Goal: Transaction & Acquisition: Purchase product/service

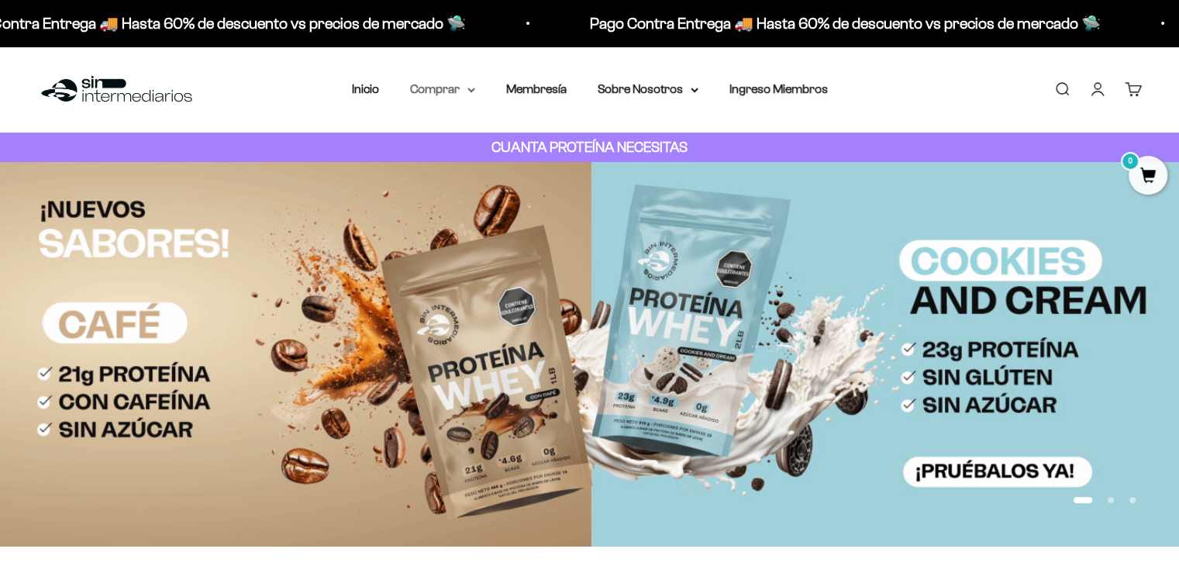
click at [453, 87] on summary "Comprar" at bounding box center [442, 89] width 65 height 20
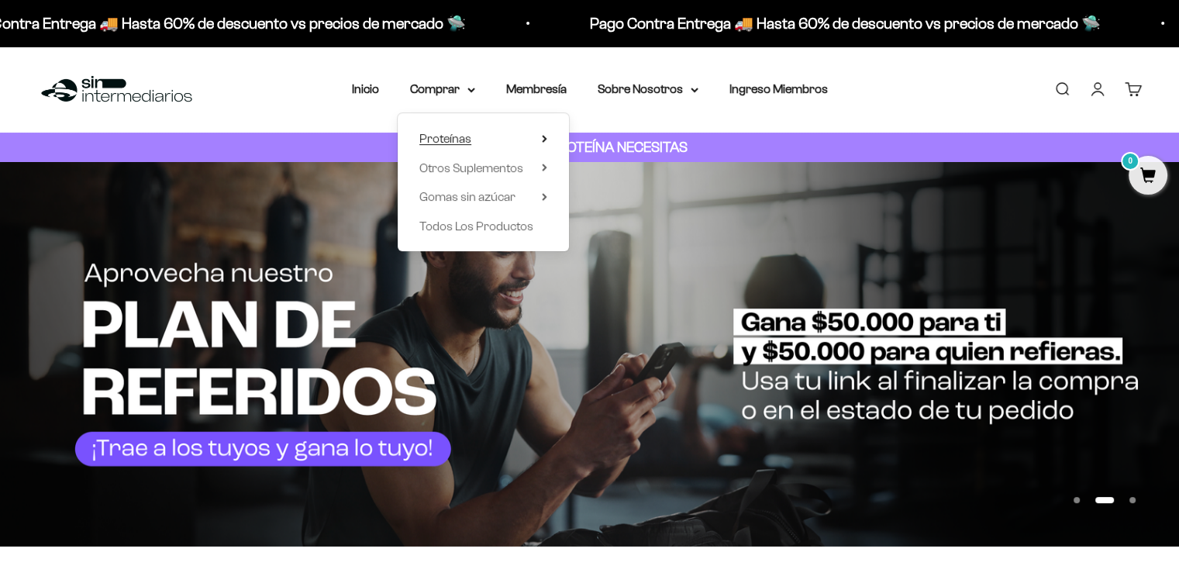
click at [449, 135] on span "Proteínas" at bounding box center [445, 138] width 52 height 13
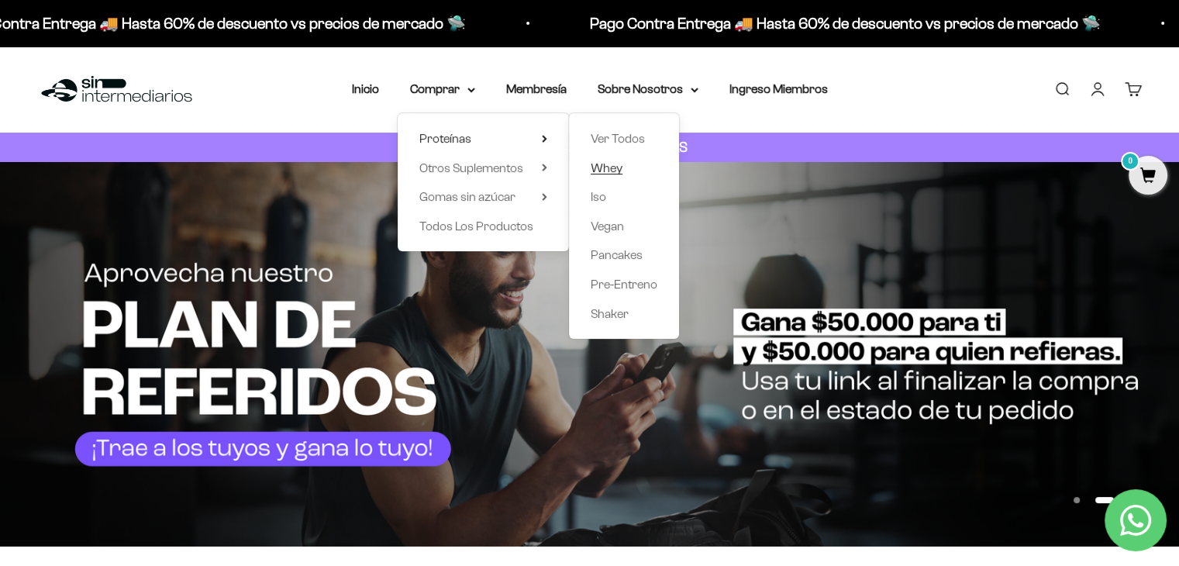
click at [604, 165] on span "Whey" at bounding box center [607, 167] width 32 height 13
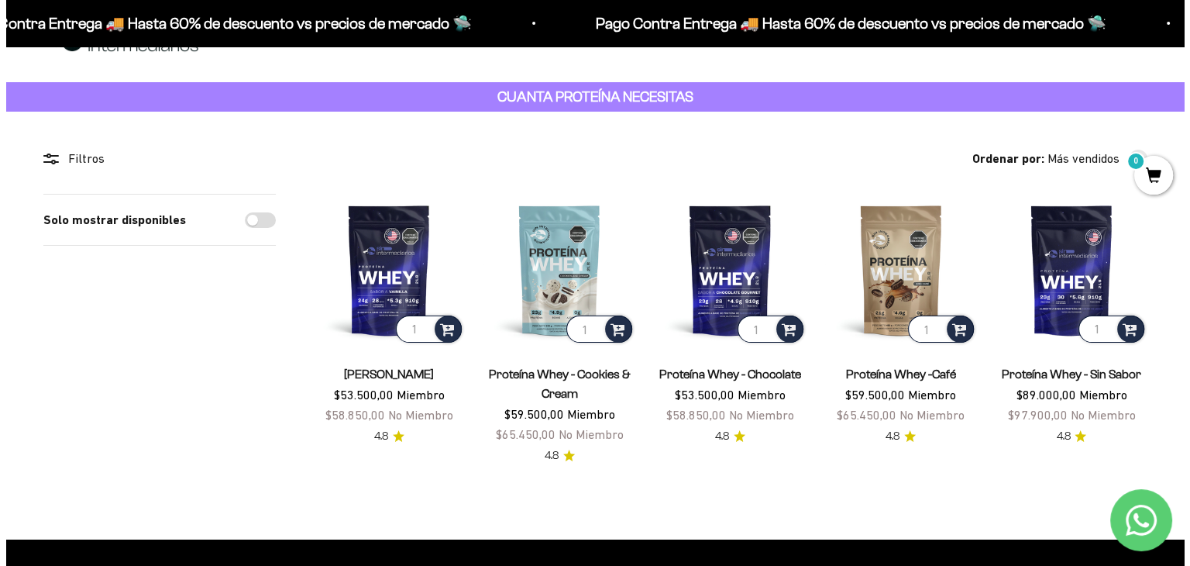
scroll to position [77, 0]
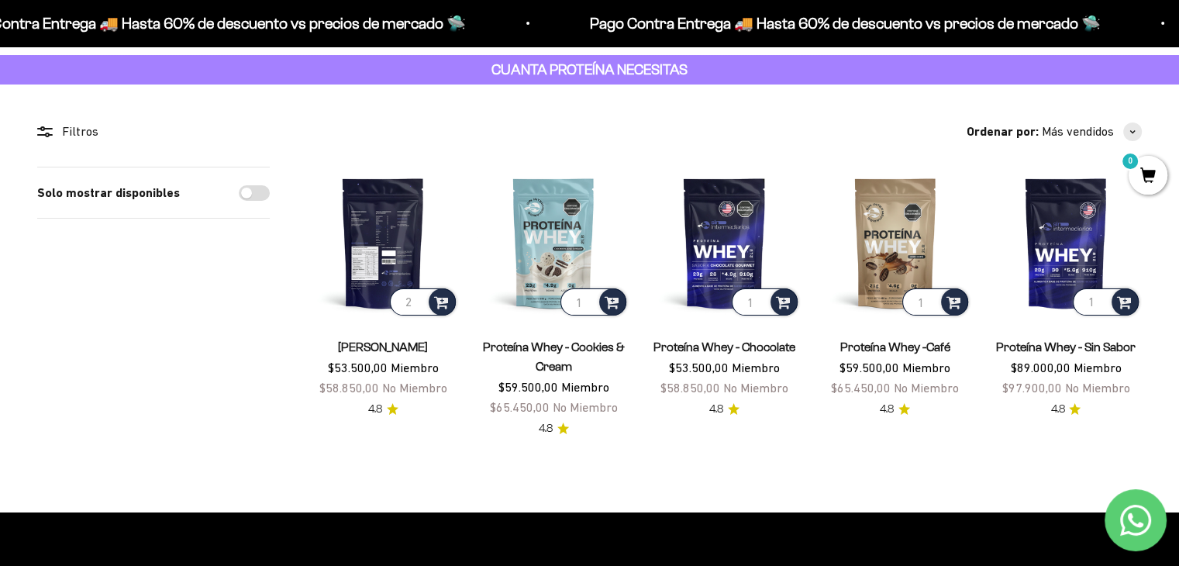
click at [418, 298] on input "2" at bounding box center [423, 301] width 66 height 27
click at [441, 301] on span at bounding box center [441, 301] width 15 height 18
type input "1"
click at [418, 308] on input "1" at bounding box center [423, 301] width 66 height 27
click at [440, 301] on span at bounding box center [441, 301] width 15 height 18
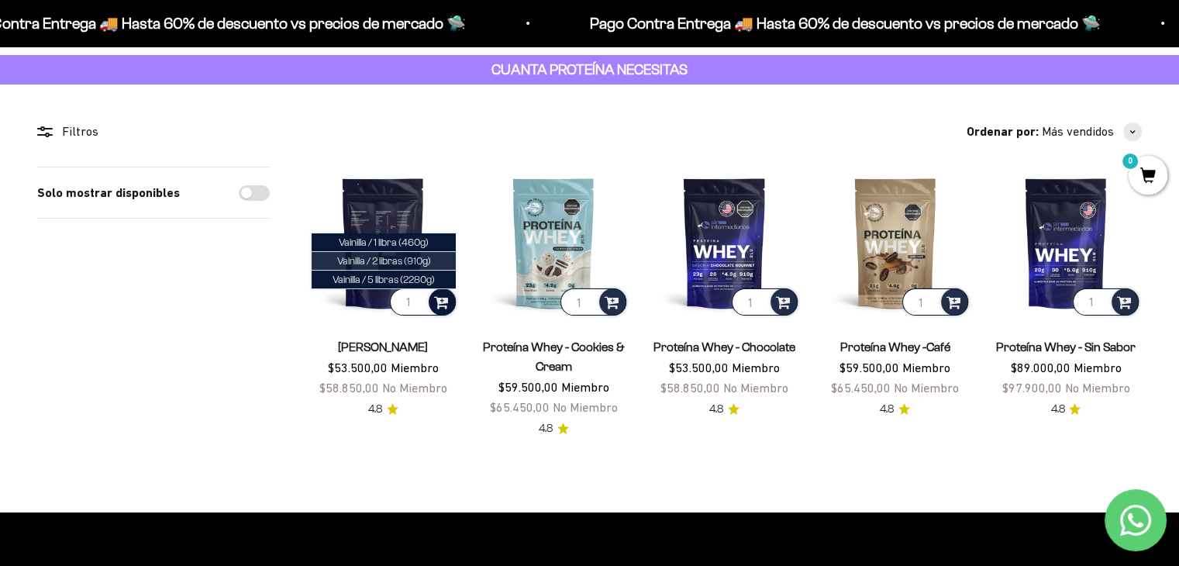
click at [387, 262] on span "Vainilla / 2 libras (910g)" at bounding box center [384, 261] width 94 height 12
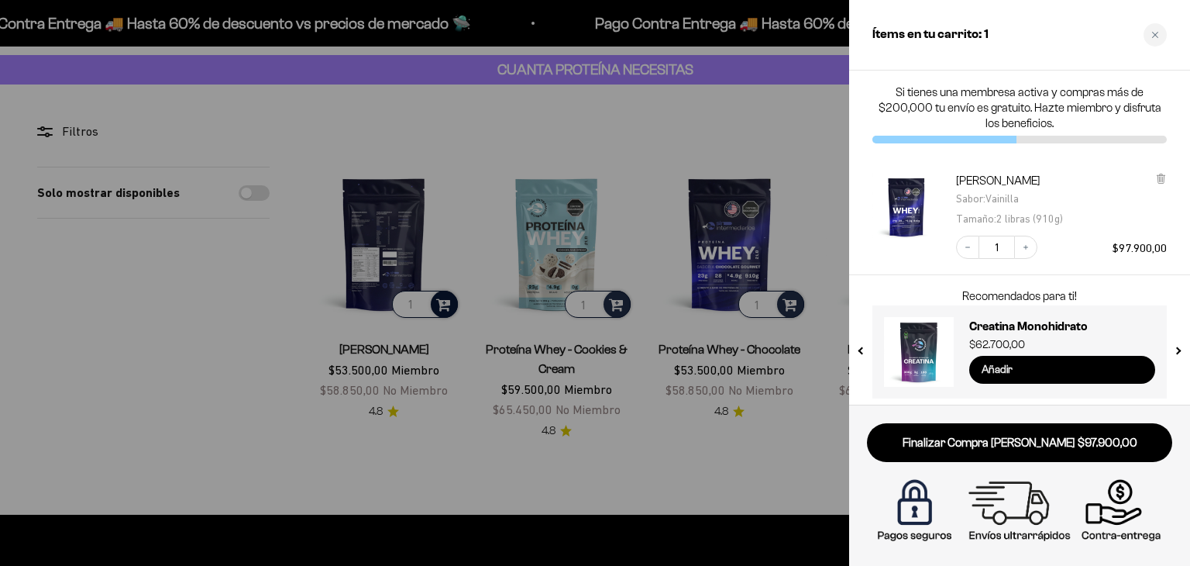
click at [1049, 370] on input "Añadir" at bounding box center [1062, 370] width 186 height 28
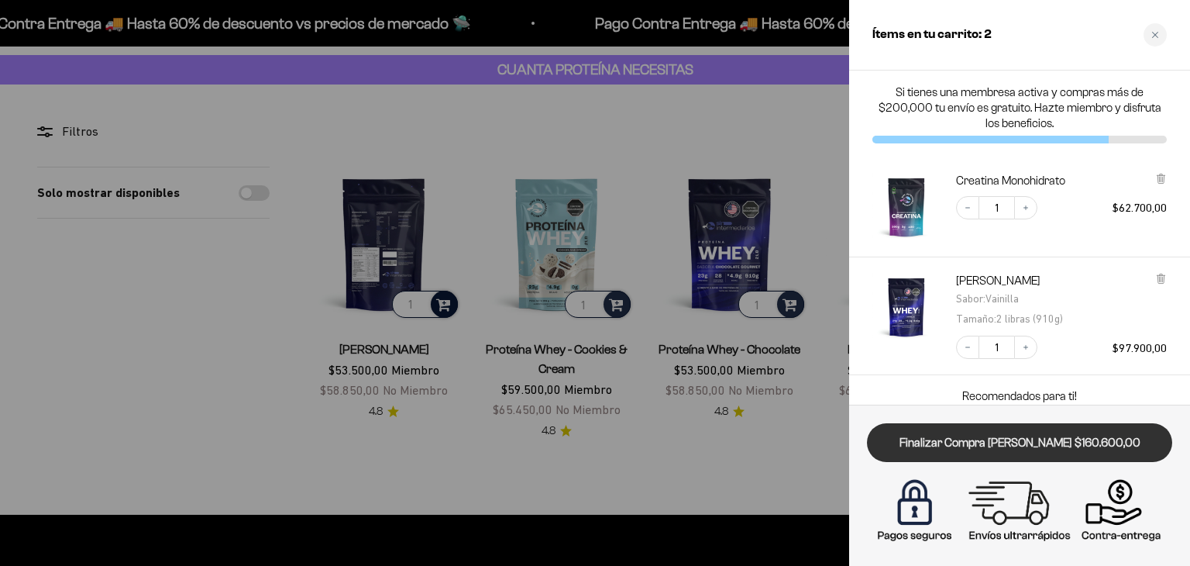
click at [1024, 444] on link "Finalizar Compra [PERSON_NAME] $160.600,00" at bounding box center [1019, 443] width 305 height 40
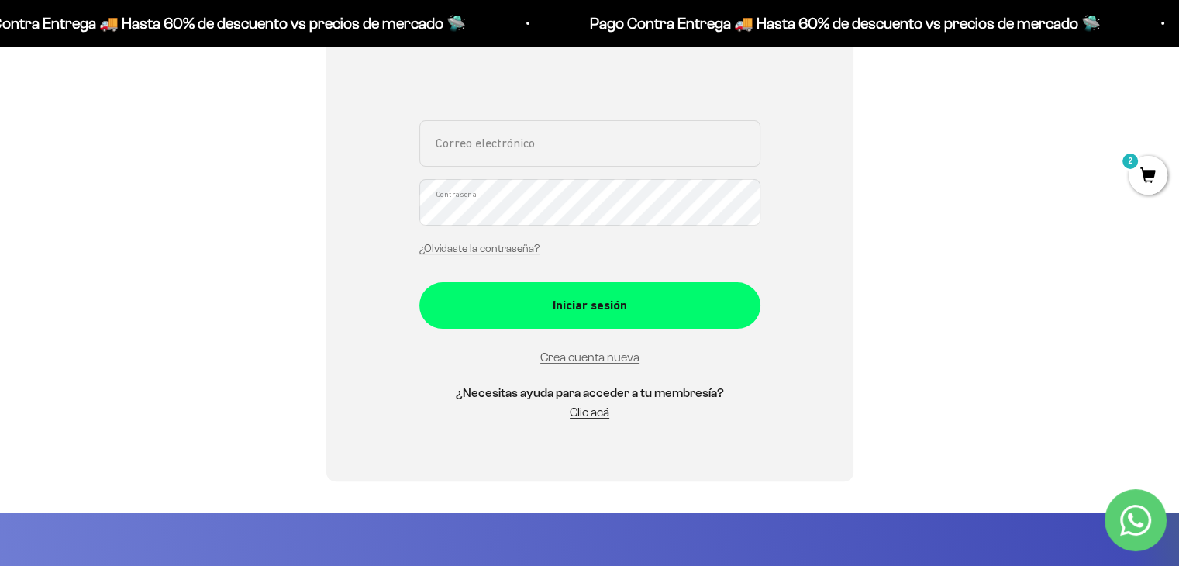
scroll to position [155, 0]
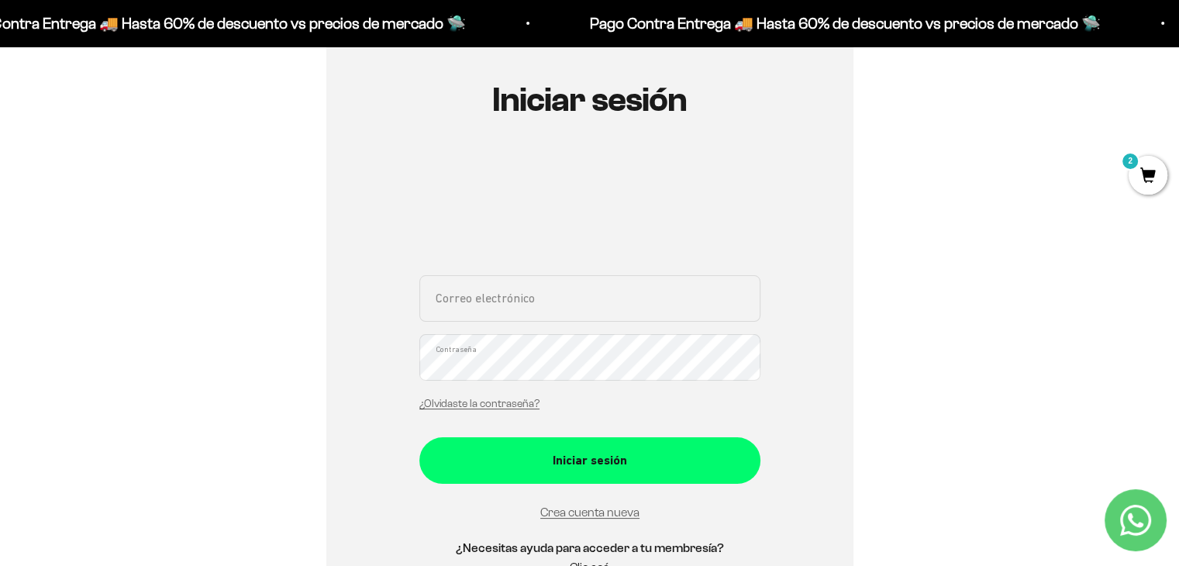
click at [660, 160] on div at bounding box center [589, 207] width 341 height 100
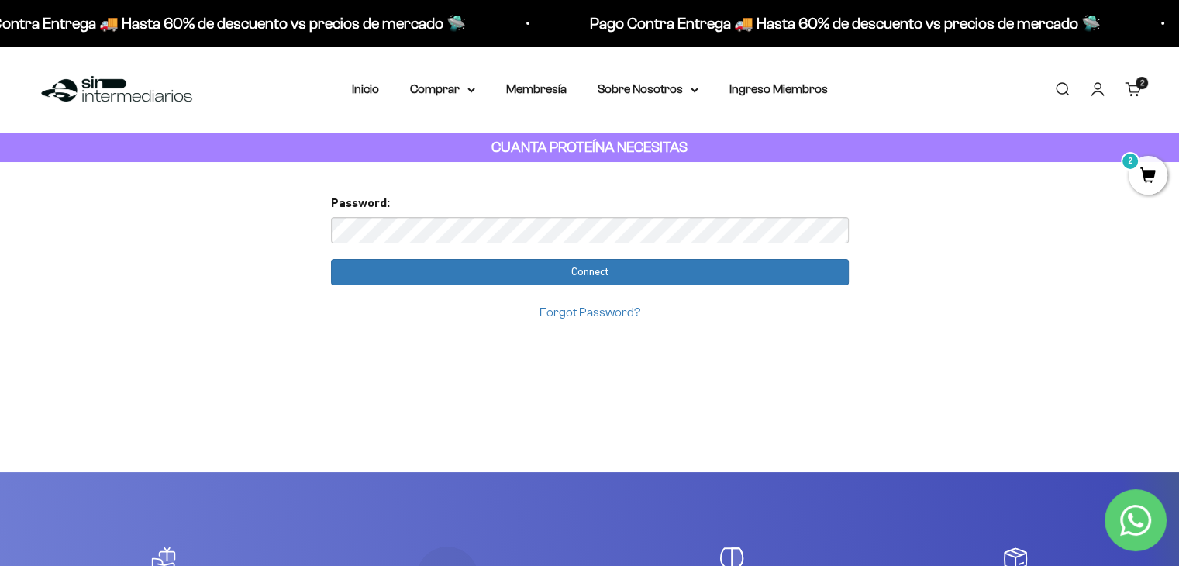
click at [577, 314] on link "Forgot Password?" at bounding box center [589, 311] width 101 height 13
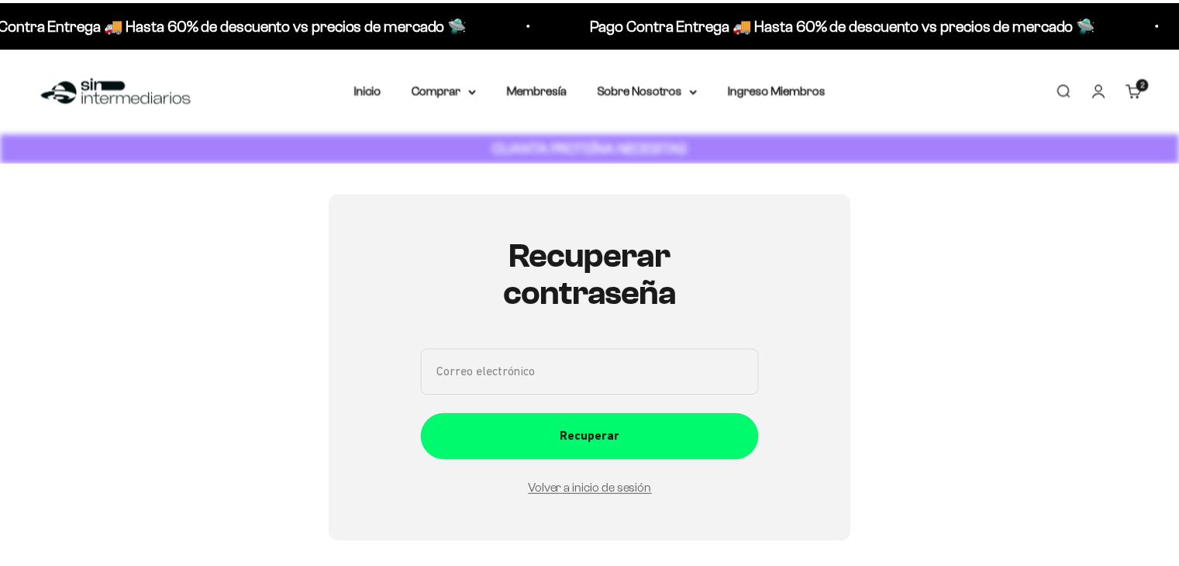
scroll to position [174, 0]
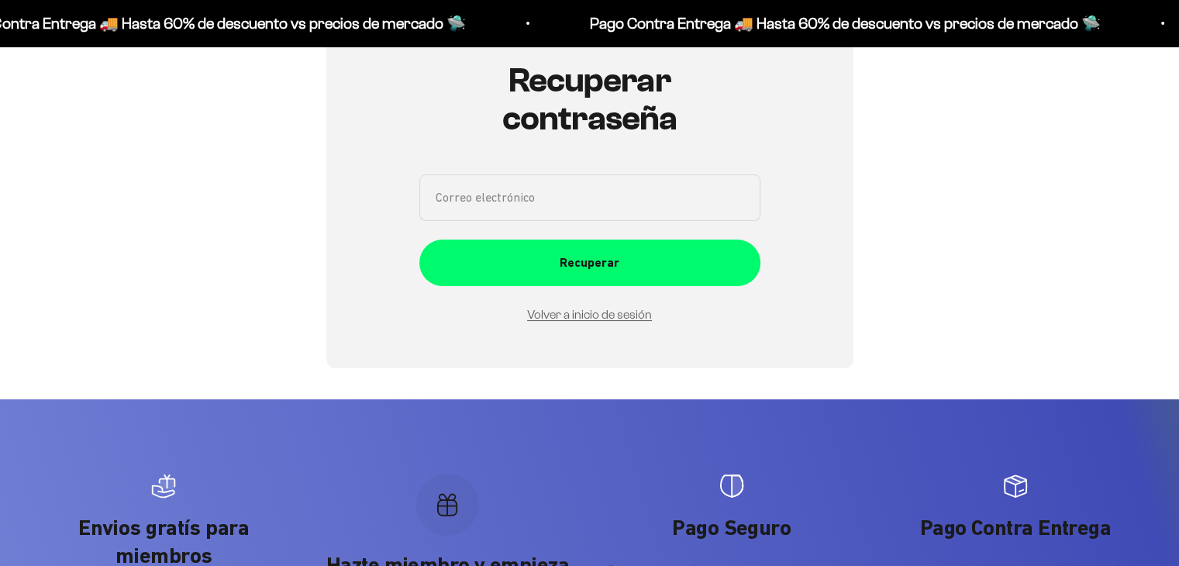
click at [558, 204] on input "Correo electrónico" at bounding box center [589, 197] width 341 height 46
type input "mkookm@gmail.com"
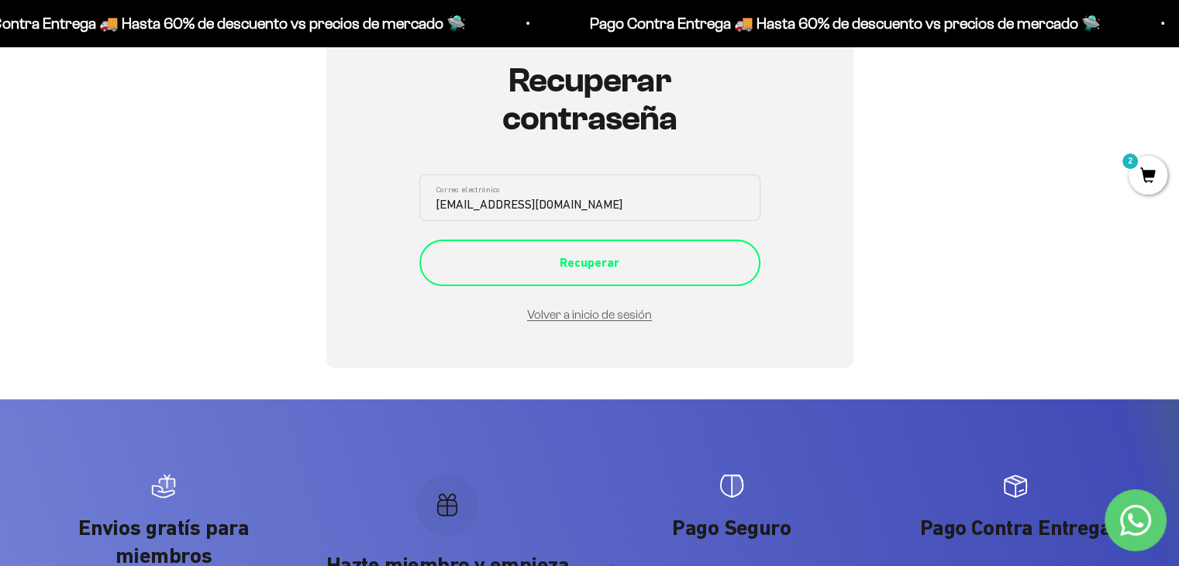
click at [587, 260] on div "Recuperar" at bounding box center [589, 263] width 279 height 20
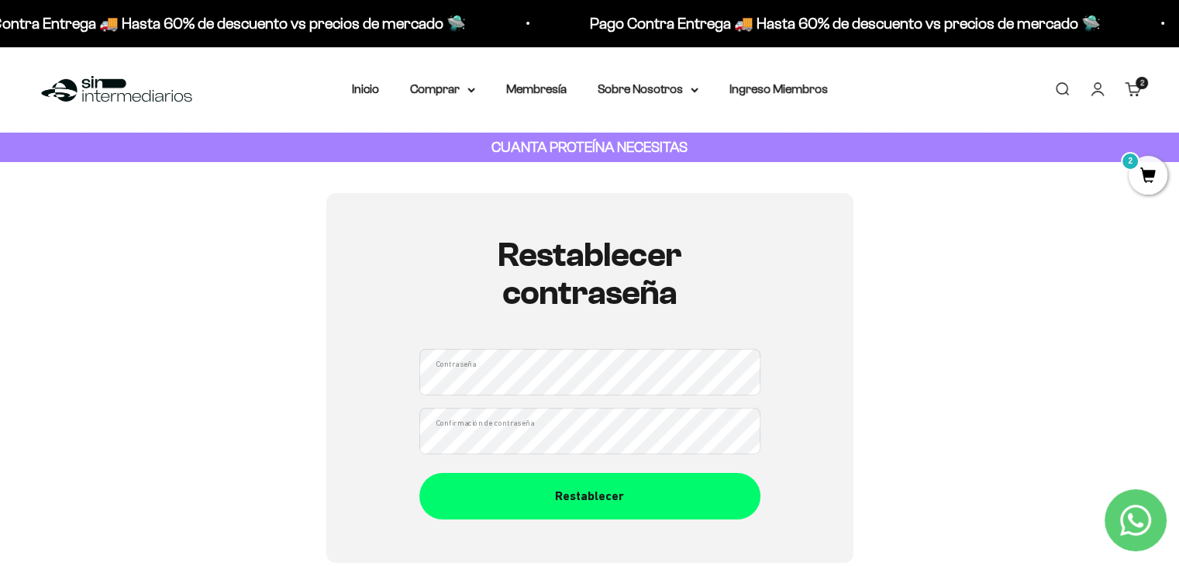
click at [626, 522] on div "Restablecer contraseña Contraseña Confirmación de contraseña Restablecer" at bounding box center [589, 378] width 527 height 370
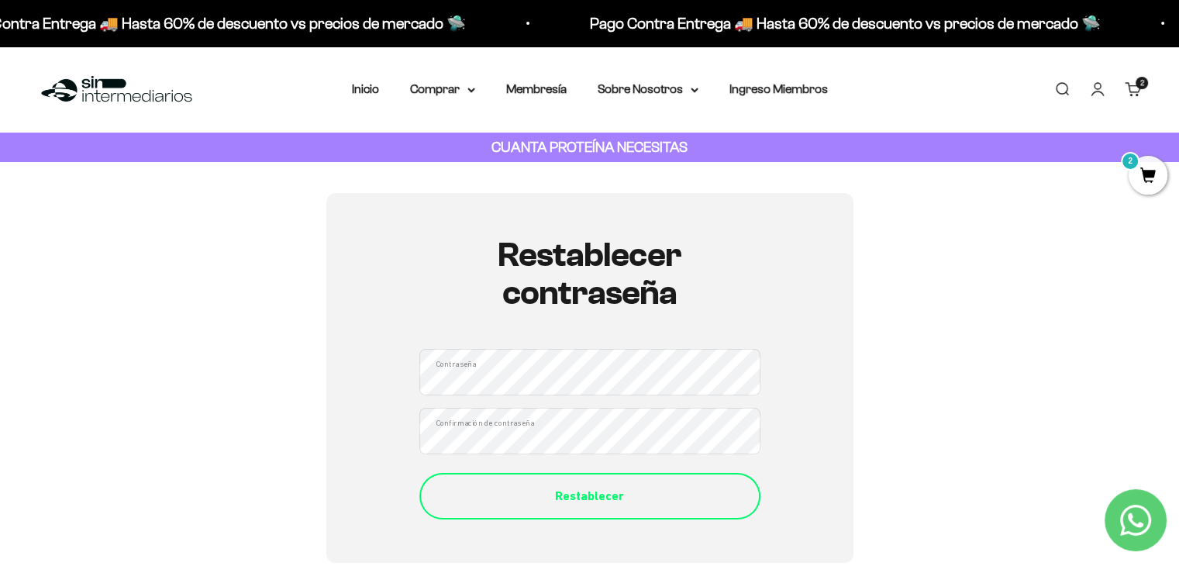
click at [626, 505] on div "Restablecer" at bounding box center [589, 496] width 279 height 20
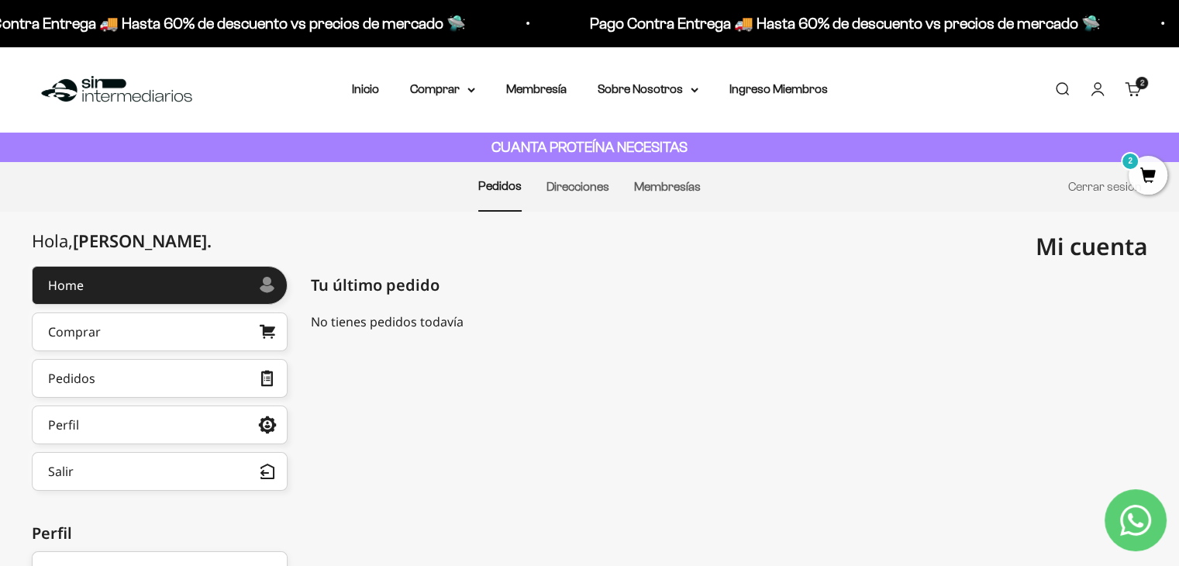
click at [1148, 174] on span "2" at bounding box center [1147, 175] width 39 height 39
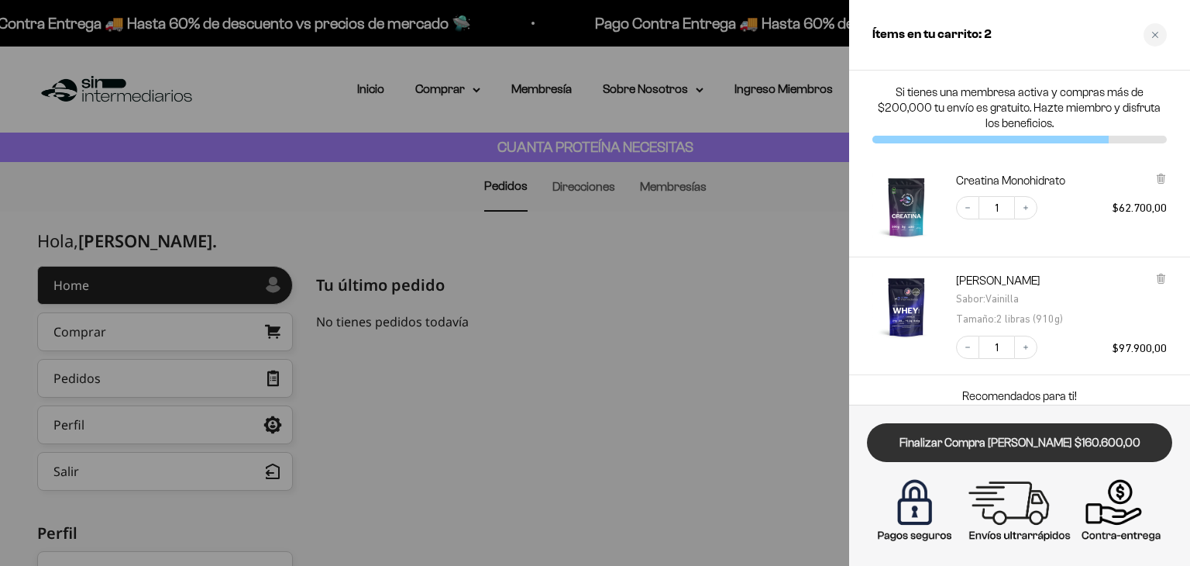
click at [1065, 447] on link "Finalizar Compra [PERSON_NAME] $160.600,00" at bounding box center [1019, 443] width 305 height 40
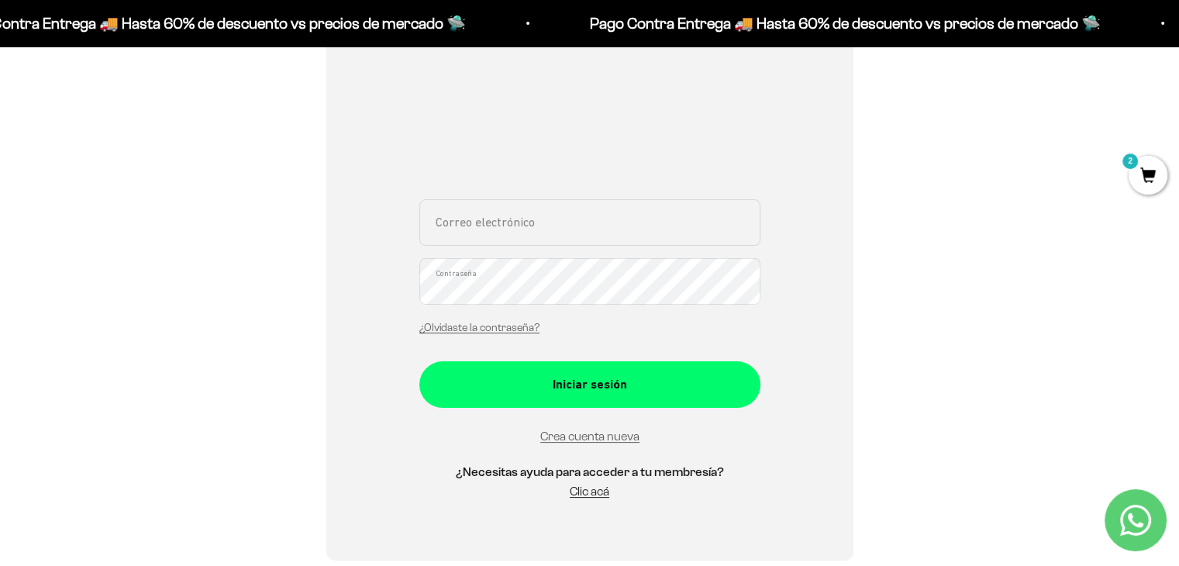
scroll to position [232, 0]
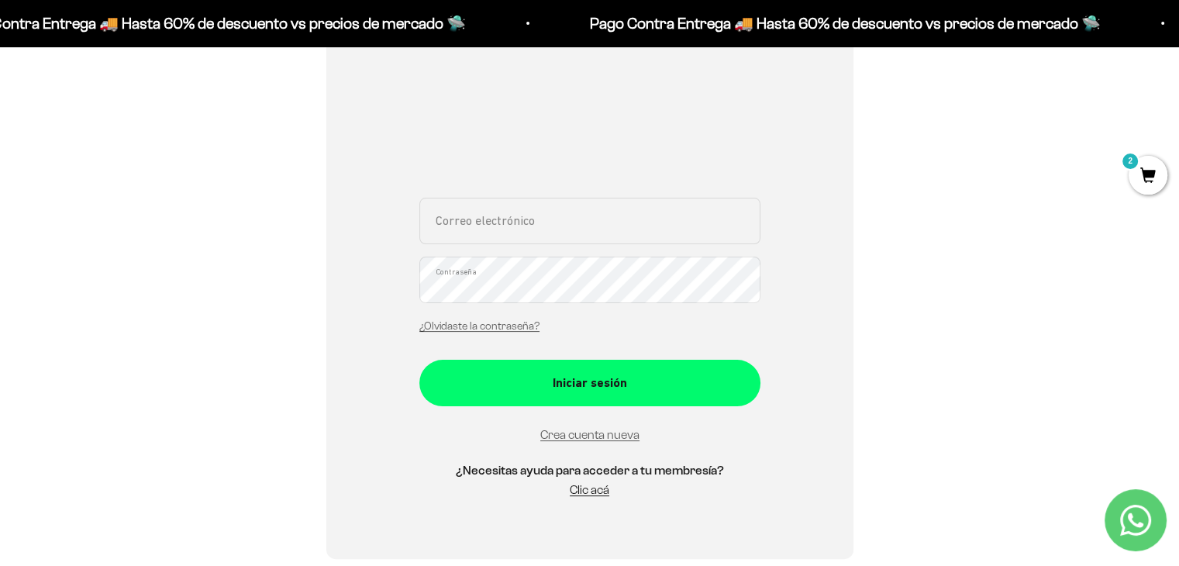
click at [490, 210] on input "Correo electrónico" at bounding box center [589, 221] width 341 height 46
type input "[EMAIL_ADDRESS][DOMAIN_NAME]"
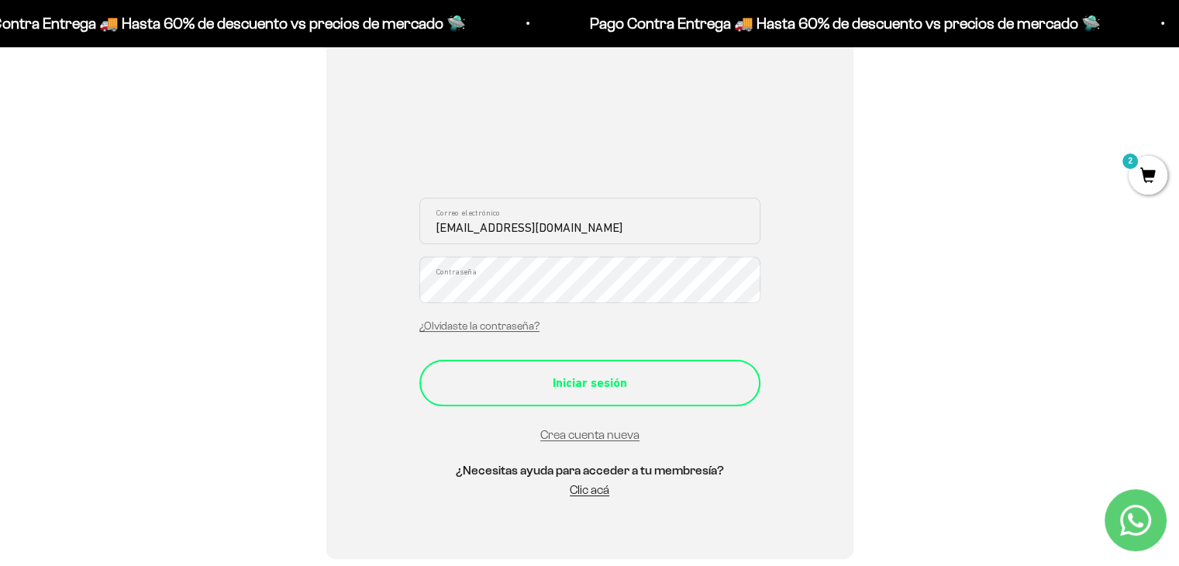
click at [558, 391] on div "Iniciar sesión" at bounding box center [589, 383] width 279 height 20
